Goal: Task Accomplishment & Management: Manage account settings

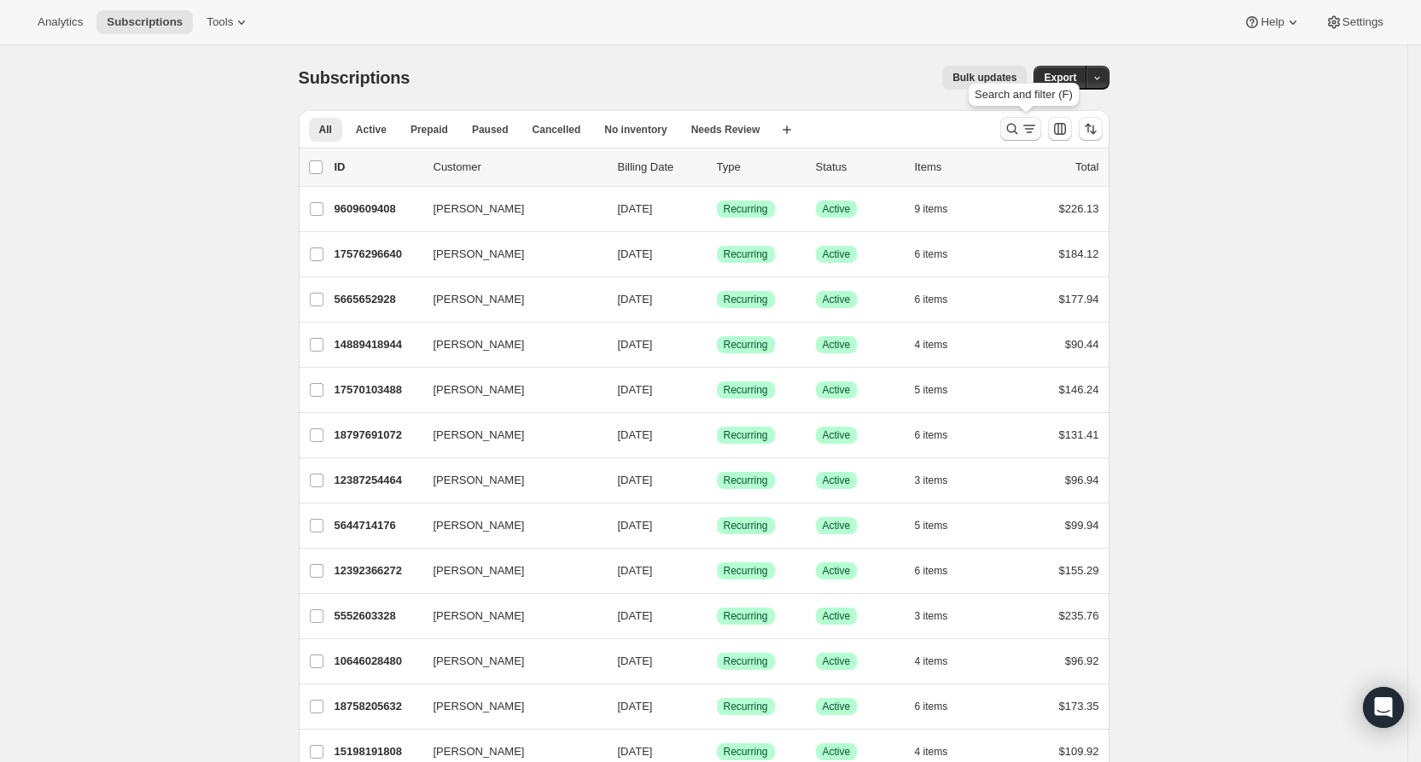
click at [1021, 128] on icon "Search and filter results" at bounding box center [1012, 128] width 17 height 17
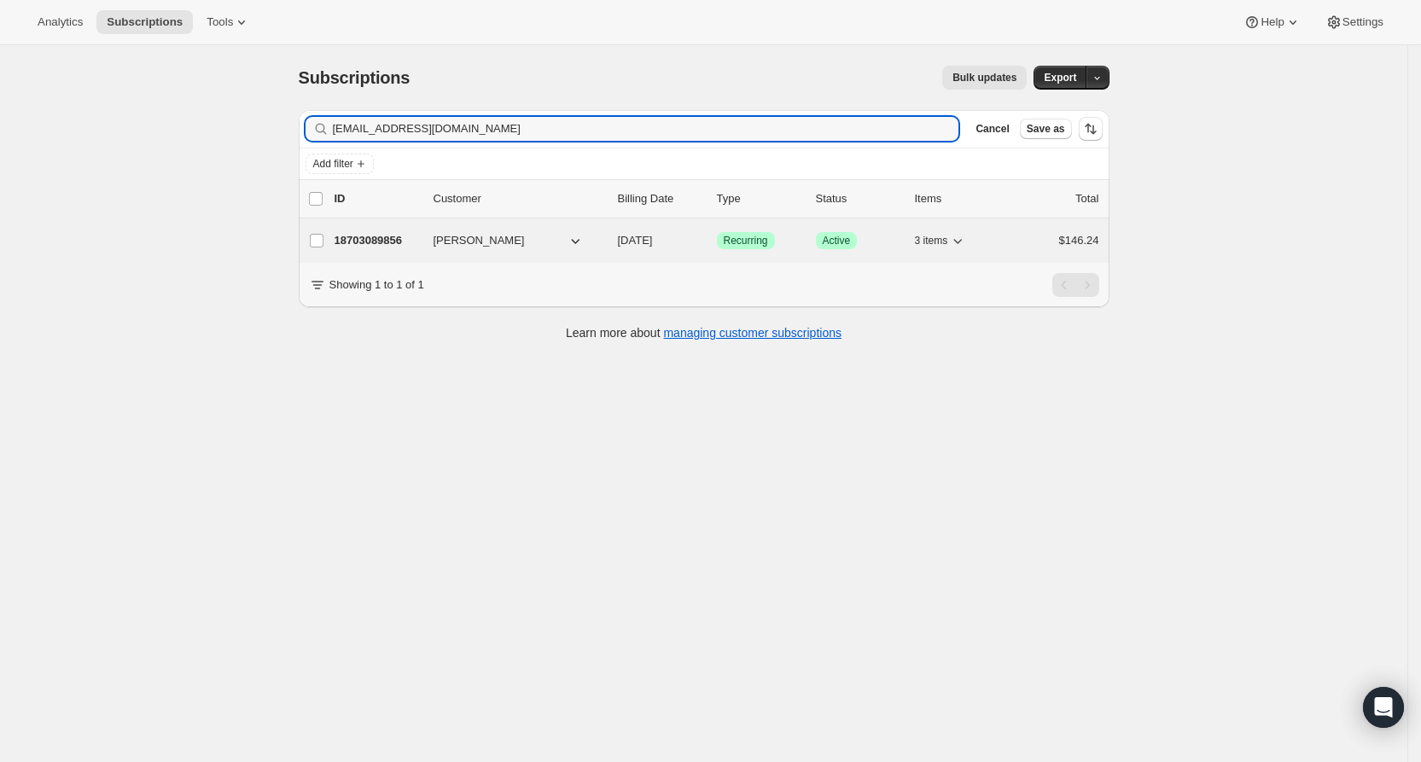
type input "[EMAIL_ADDRESS][DOMAIN_NAME]"
click at [427, 238] on div "18703089856 [PERSON_NAME] [DATE] Success Recurring Success Active 3 items $146.…" at bounding box center [717, 241] width 765 height 24
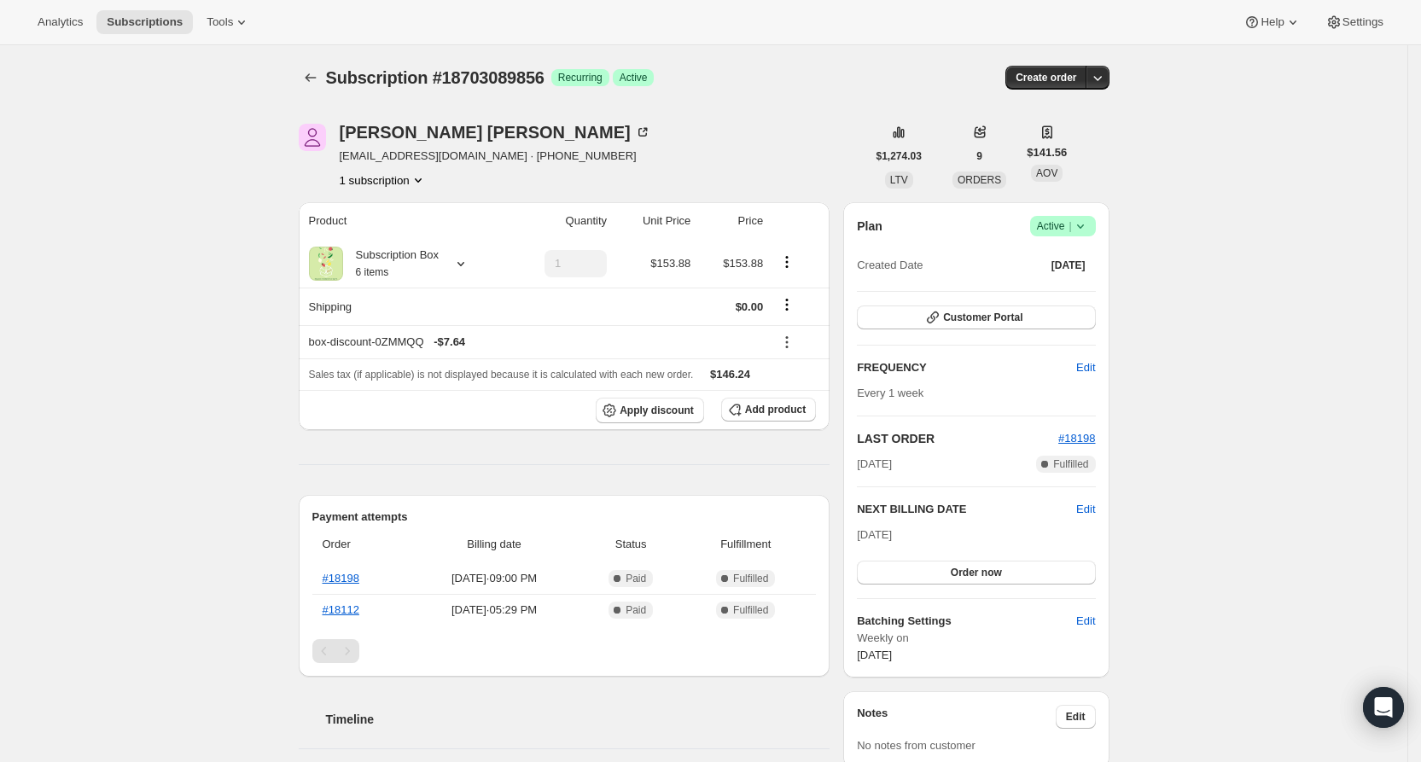
click at [1096, 220] on span "Success Active |" at bounding box center [1063, 226] width 66 height 20
click at [1064, 287] on span "Cancel subscription" at bounding box center [1065, 288] width 96 height 13
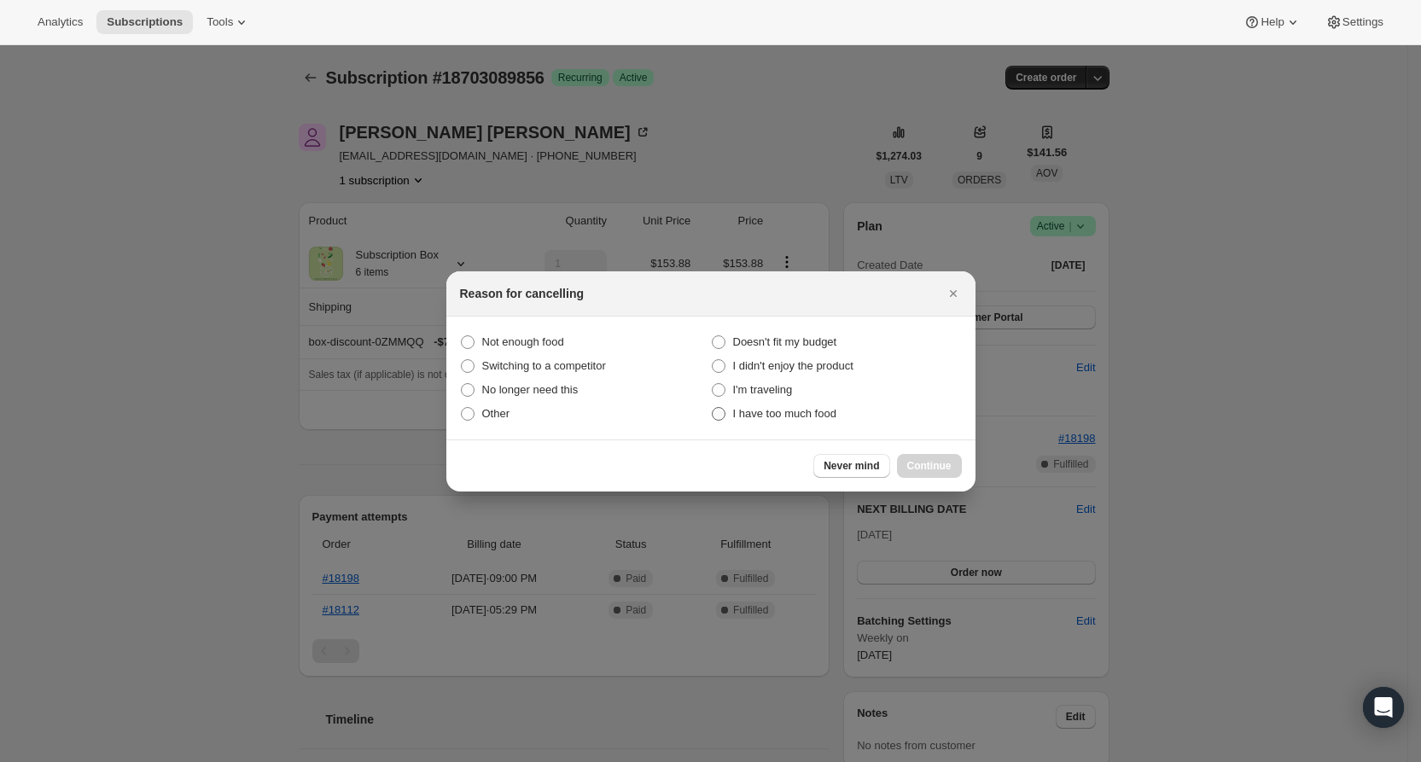
click at [770, 417] on span "I have too much food" at bounding box center [784, 413] width 103 height 13
click at [713, 408] on food "I have too much food" at bounding box center [712, 407] width 1 height 1
radio food "true"
click at [493, 412] on span "Other" at bounding box center [496, 413] width 28 height 13
click at [462, 408] on input "Other" at bounding box center [461, 407] width 1 height 1
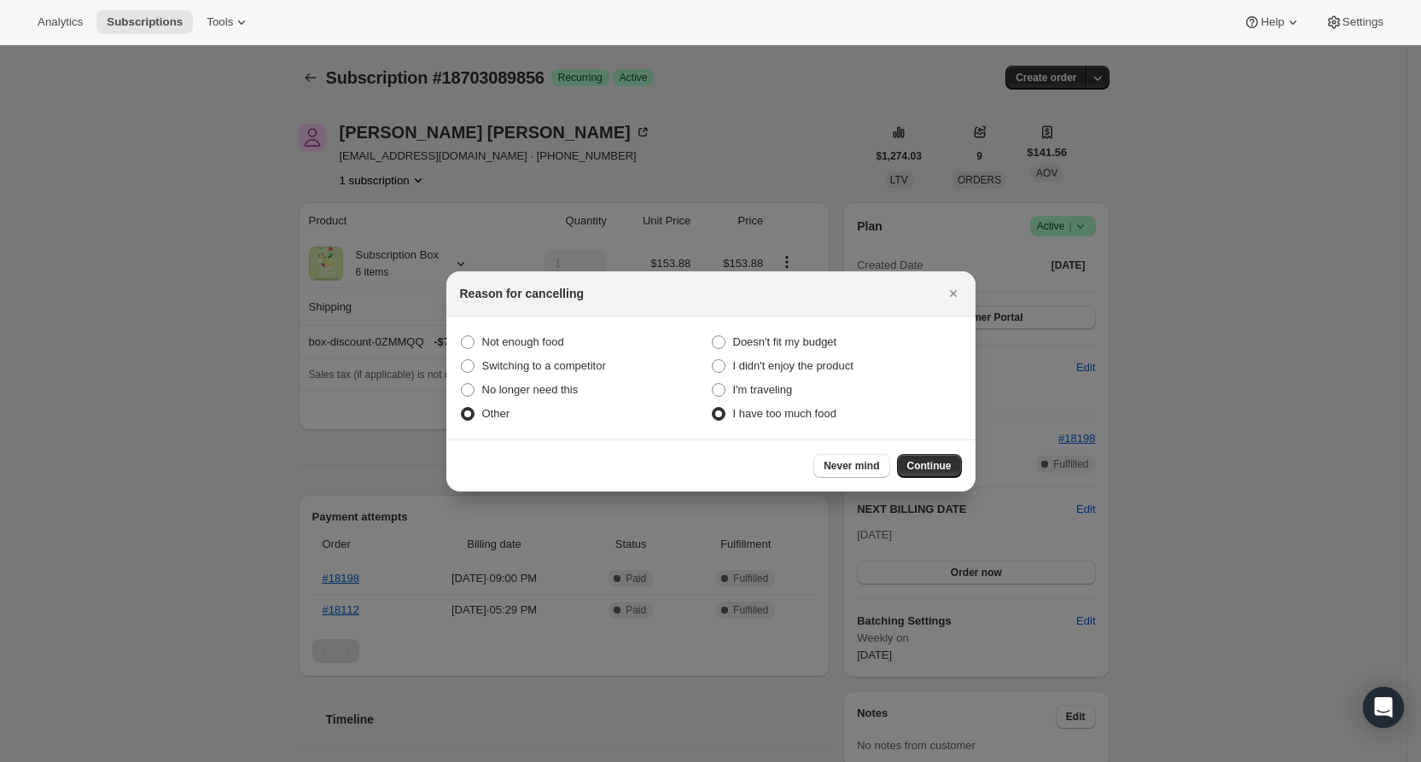
radio input "true"
radio food "false"
click at [948, 454] on button "Continue" at bounding box center [929, 466] width 65 height 24
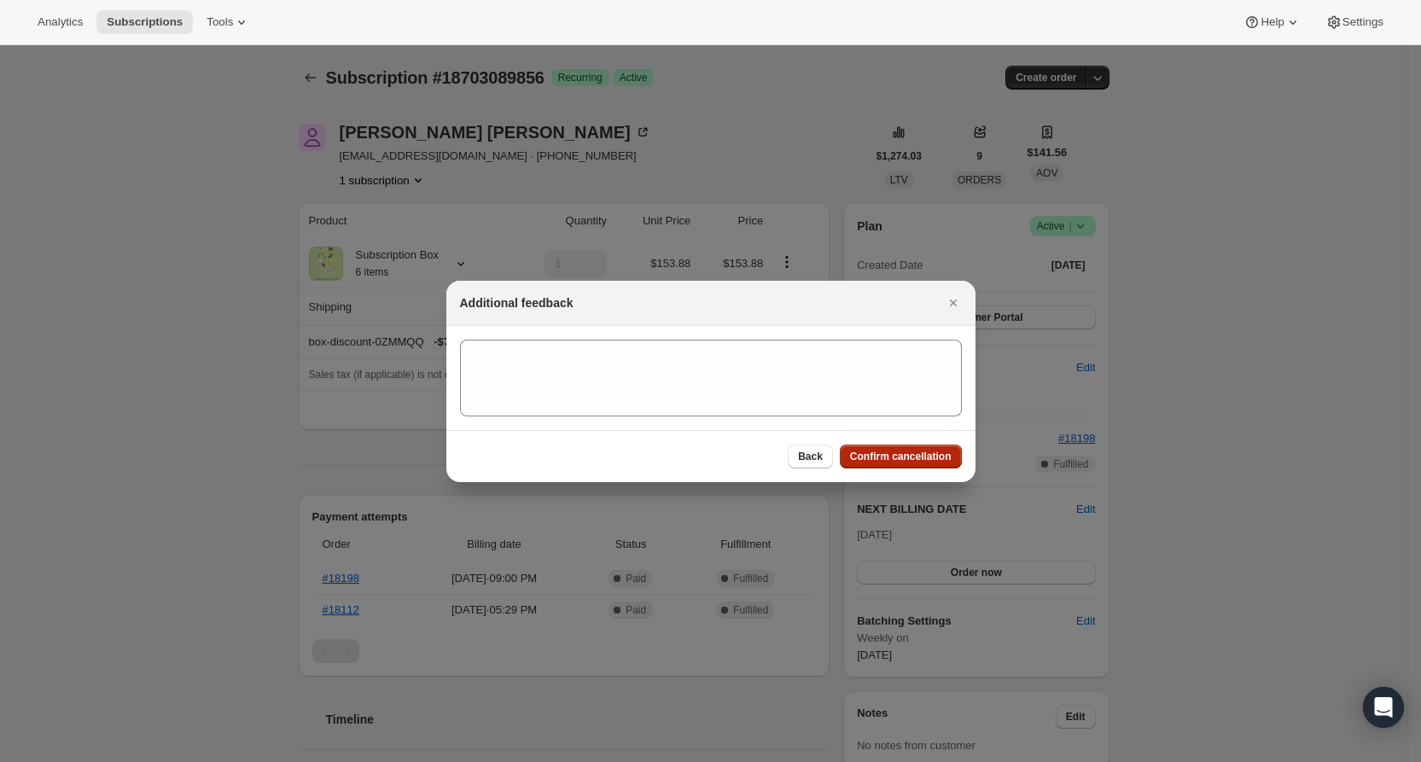
click at [875, 453] on span "Confirm cancellation" at bounding box center [901, 457] width 102 height 14
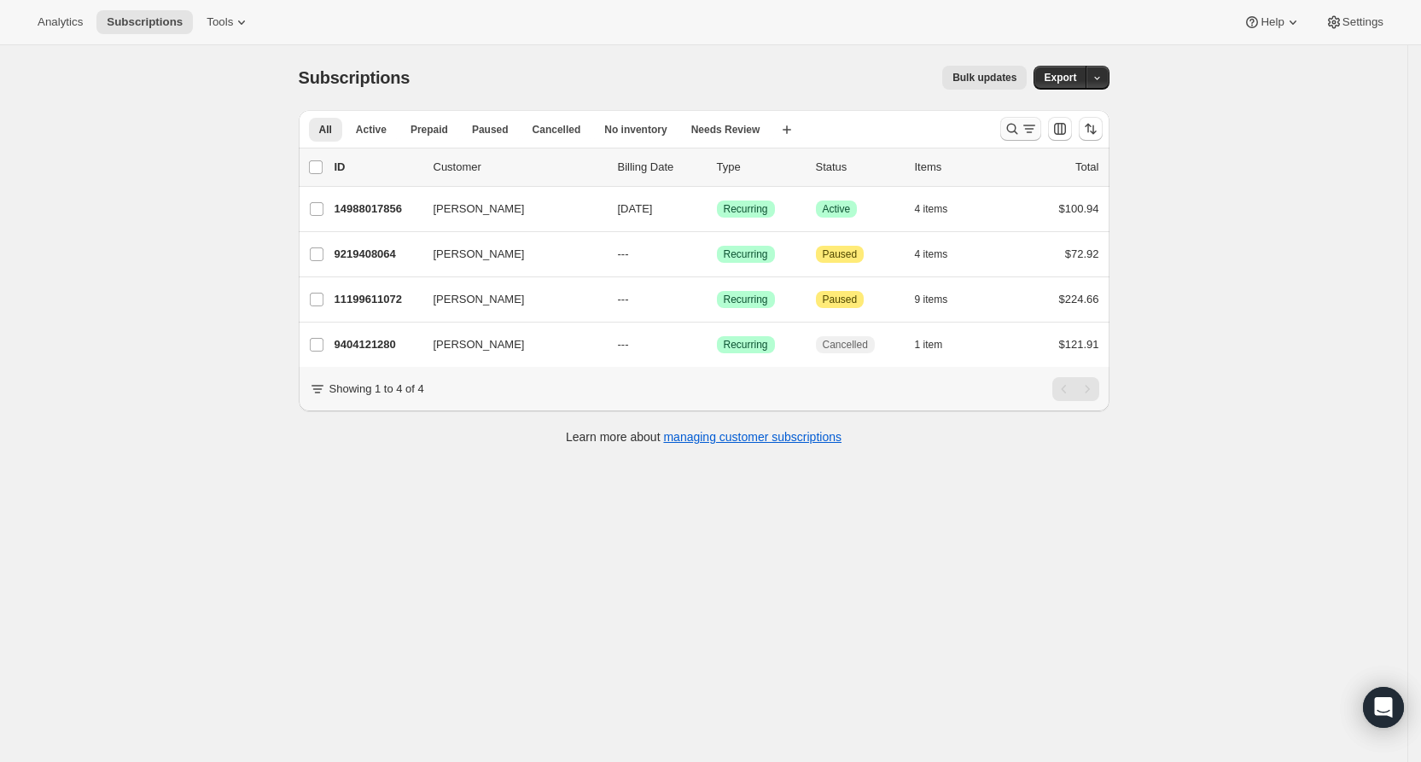
click at [1020, 129] on icon "Search and filter results" at bounding box center [1012, 128] width 17 height 17
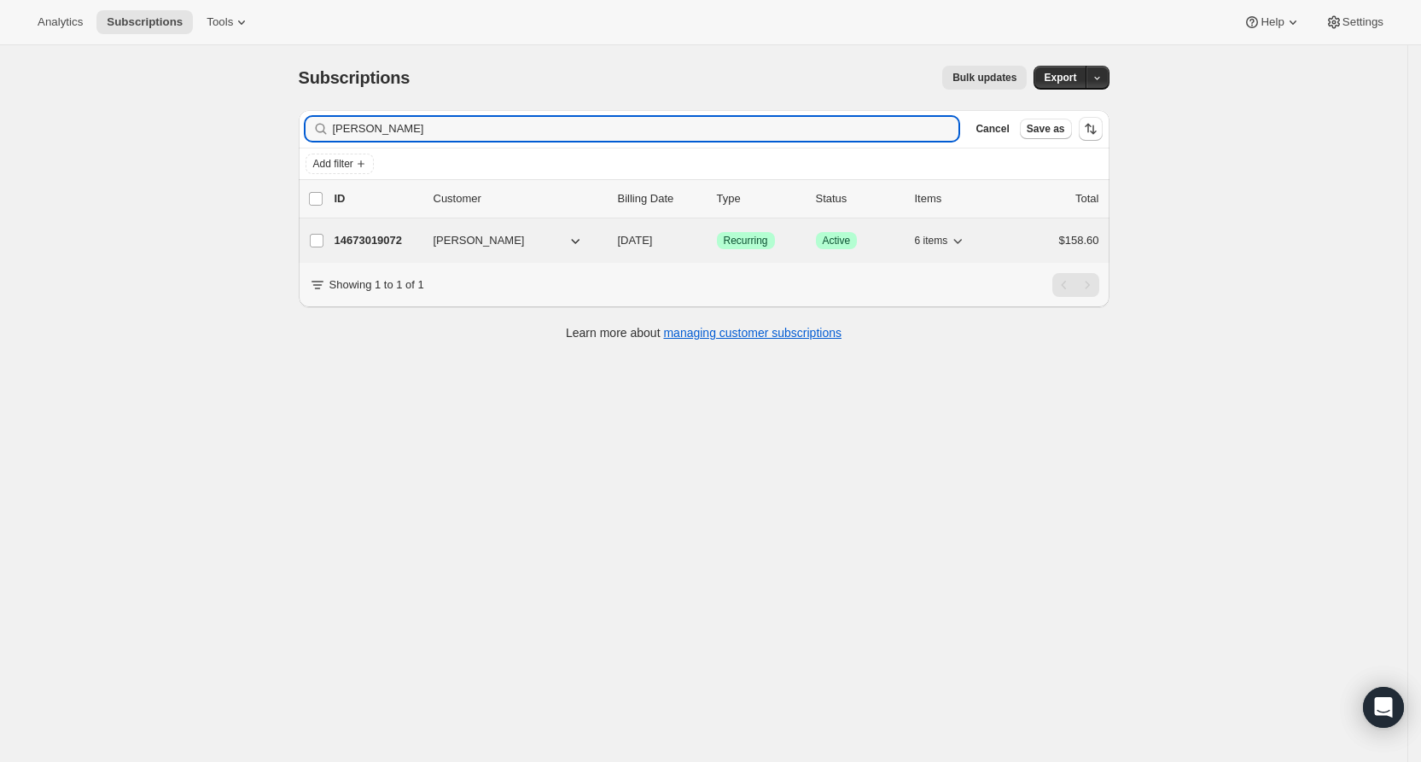
type input "creola"
click at [353, 233] on p "14673019072" at bounding box center [377, 240] width 85 height 17
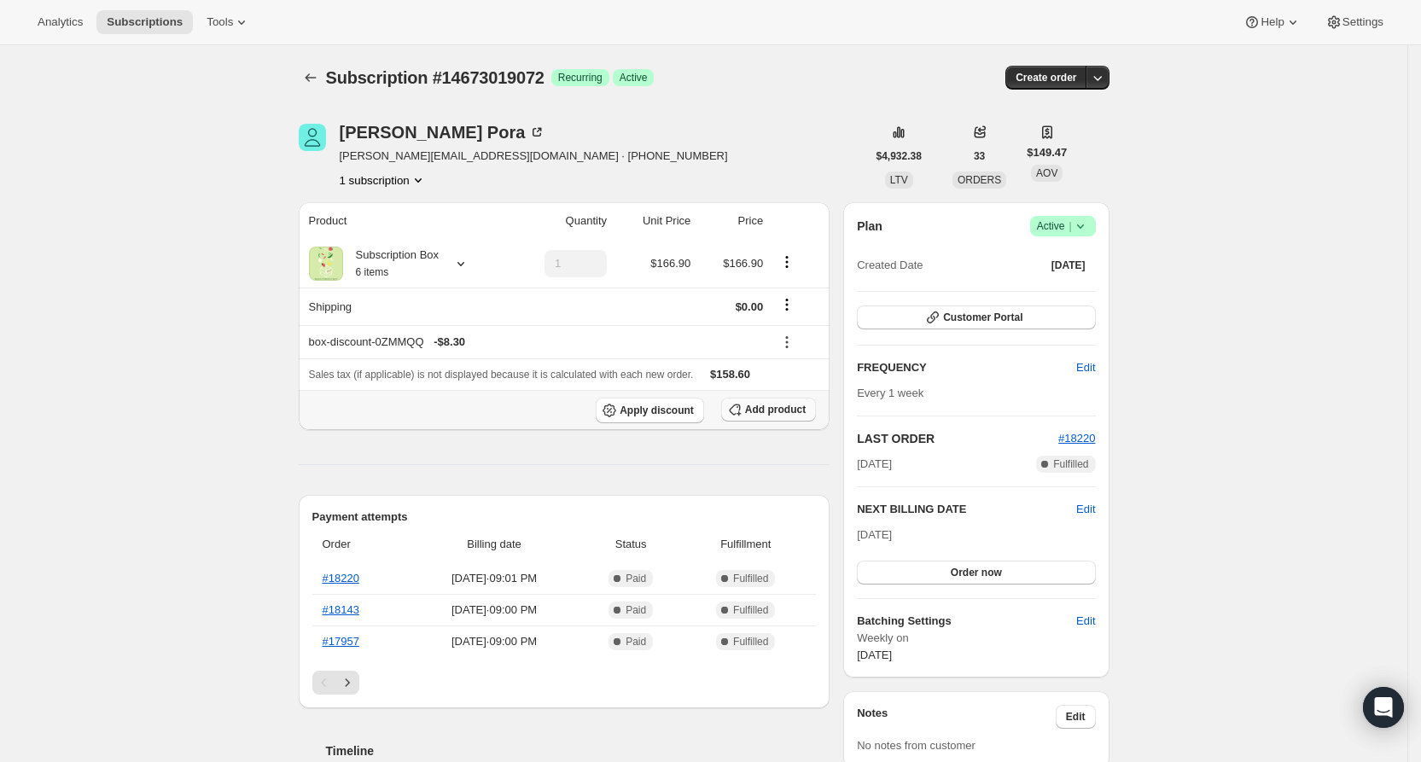
click at [772, 409] on span "Add product" at bounding box center [775, 410] width 61 height 14
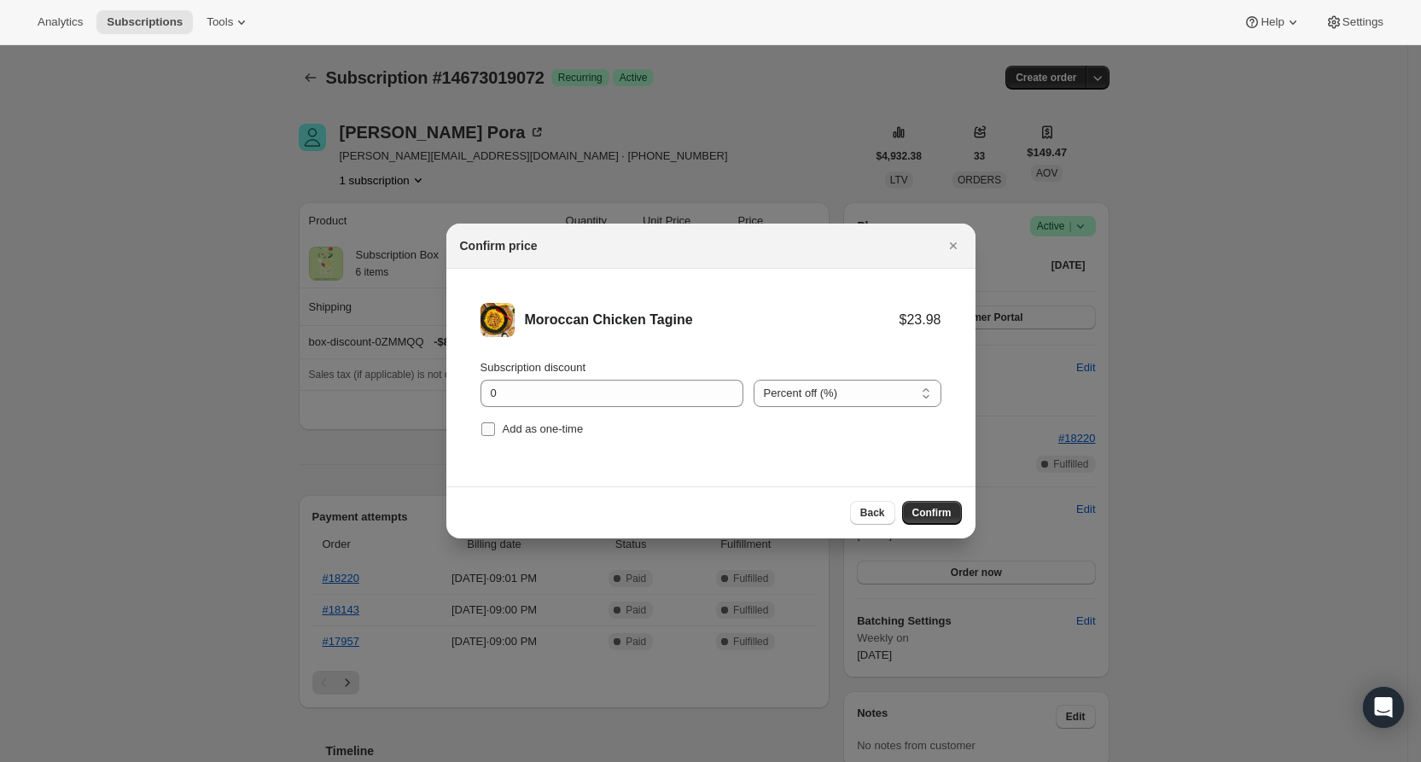
click at [538, 435] on span "Add as one-time" at bounding box center [543, 428] width 81 height 13
click at [495, 435] on input "Add as one-time" at bounding box center [488, 429] width 14 height 14
checkbox input "true"
click at [556, 398] on input "0" at bounding box center [599, 393] width 237 height 27
type input "100"
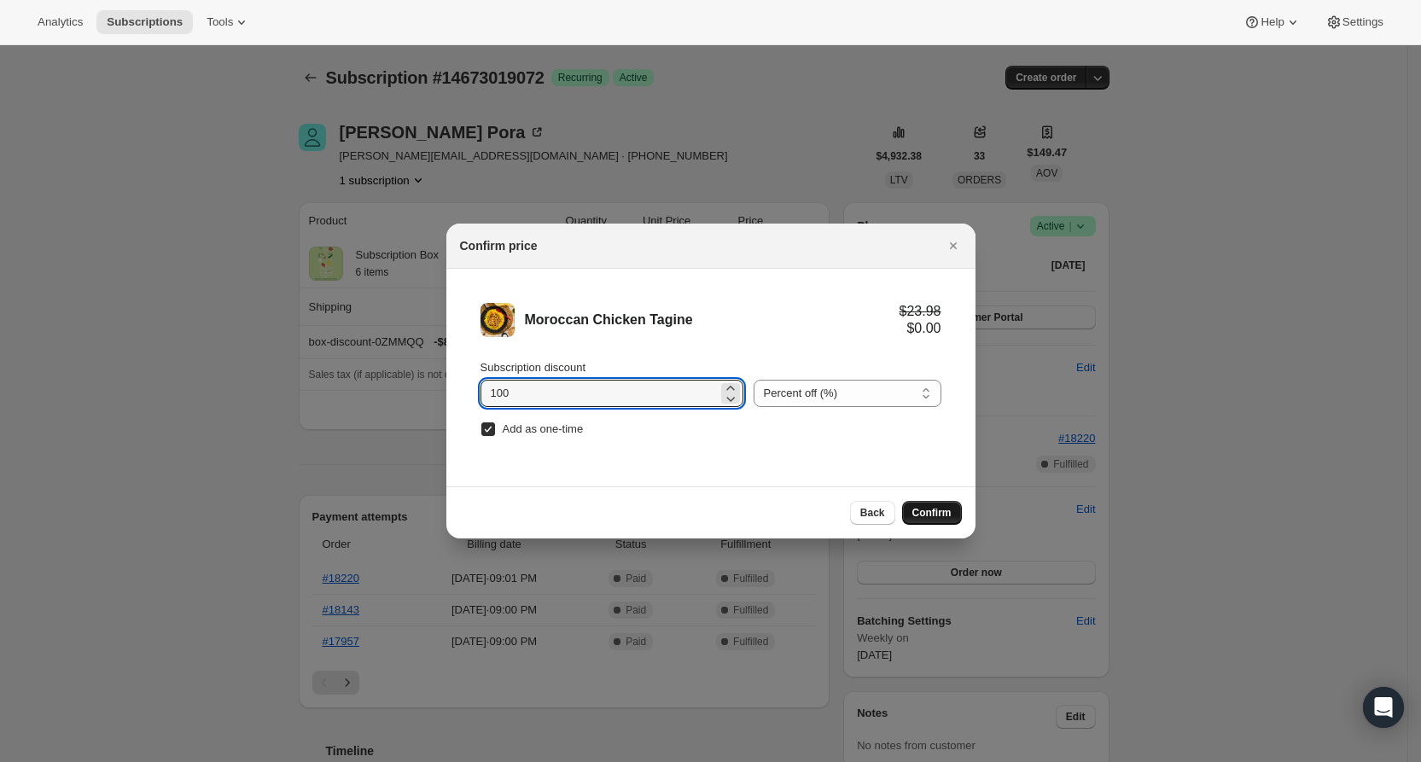
click at [918, 512] on span "Confirm" at bounding box center [931, 513] width 39 height 14
